Goal: Task Accomplishment & Management: Manage account settings

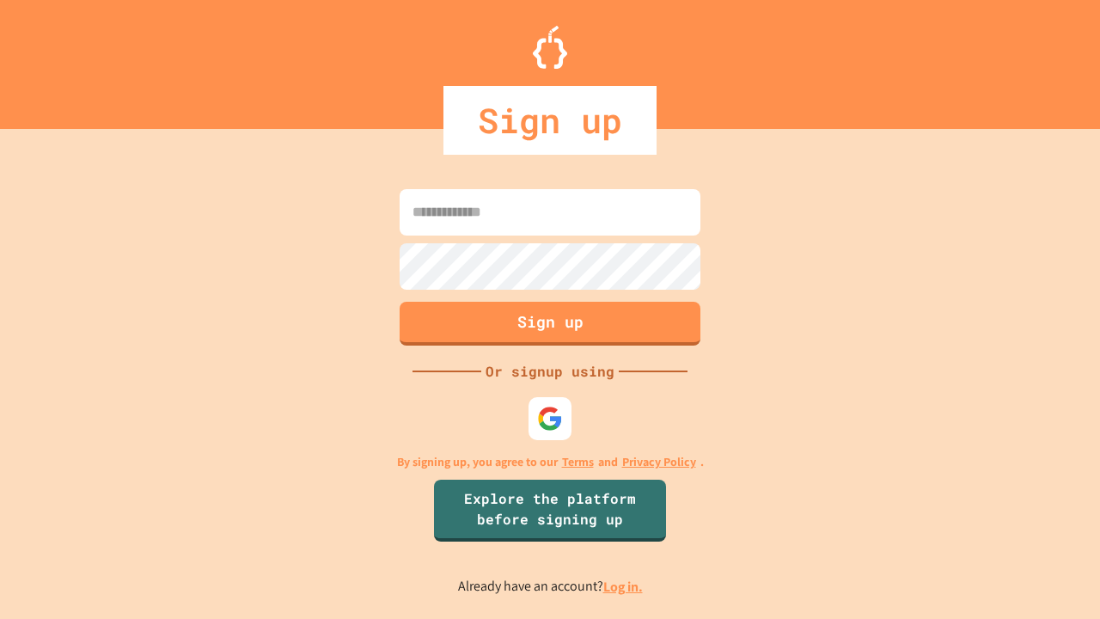
click at [624, 586] on link "Log in." at bounding box center [623, 587] width 40 height 18
